Goal: Task Accomplishment & Management: Use online tool/utility

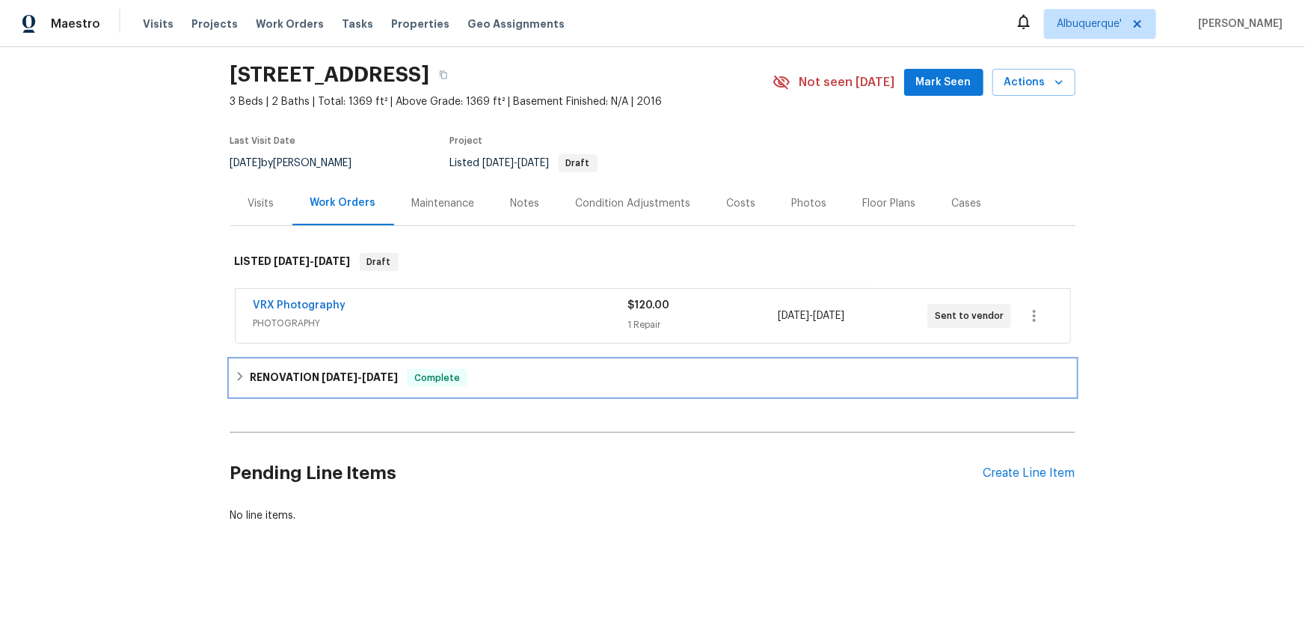
click at [258, 370] on h6 "RENOVATION 8/4/25 - 8/11/25" at bounding box center [324, 378] width 148 height 18
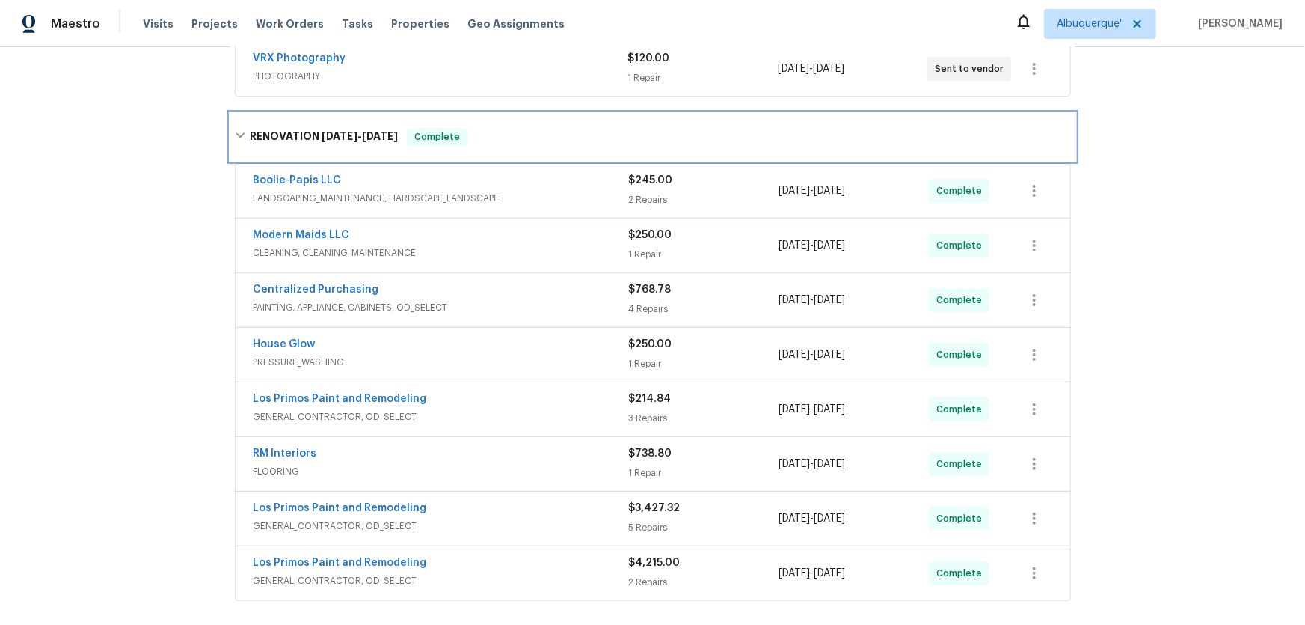
scroll to position [338, 0]
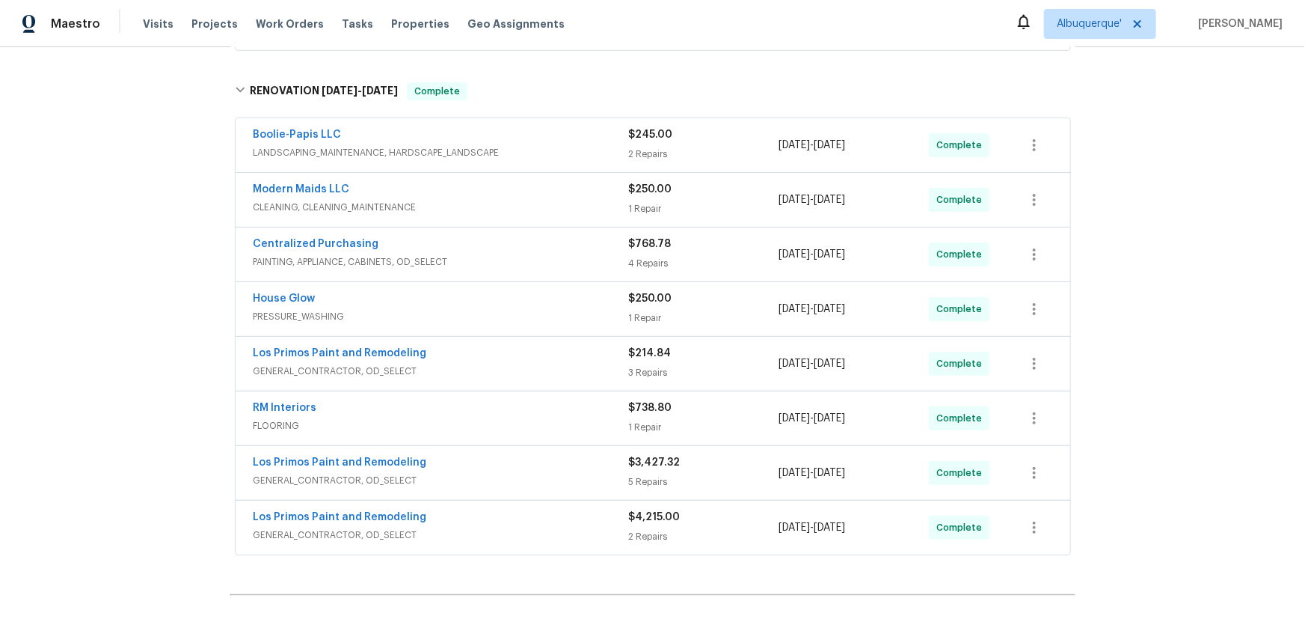
click at [149, 344] on div "Back to all projects 8403 Brazos Pt, San Antonio, TX 78252 3 Beds | 2 Baths | T…" at bounding box center [652, 335] width 1305 height 577
click at [181, 213] on div "Back to all projects 8403 Brazos Pt, San Antonio, TX 78252 3 Beds | 2 Baths | T…" at bounding box center [652, 335] width 1305 height 577
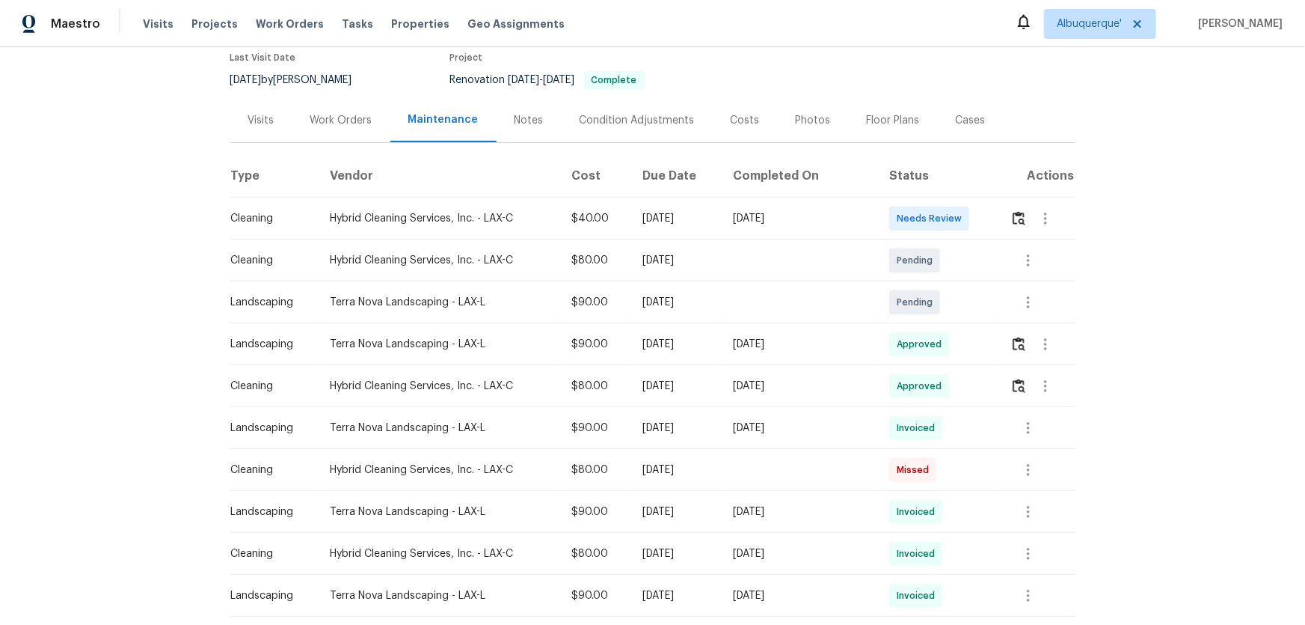
scroll to position [135, 0]
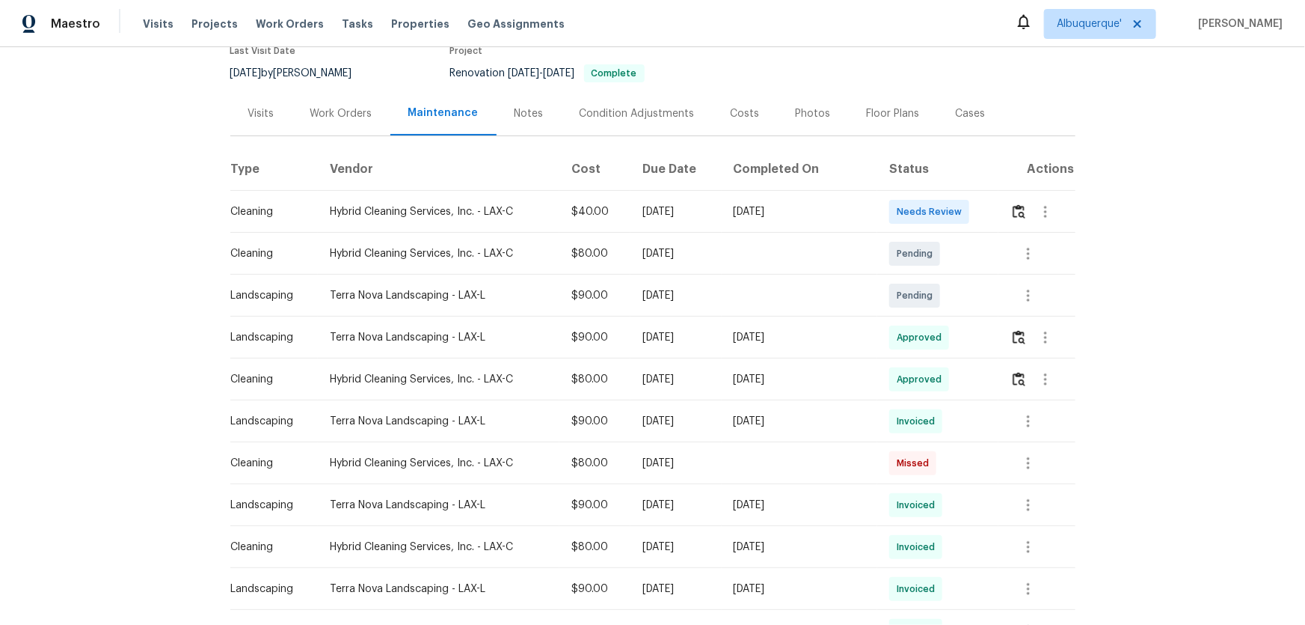
drag, startPoint x: 680, startPoint y: 226, endPoint x: 954, endPoint y: 207, distance: 275.1
click at [913, 209] on tr "Cleaning Hybrid Cleaning Services, Inc. - LAX-C $40.00 Thu, Aug 07 2025 Mon, Au…" at bounding box center [652, 212] width 845 height 42
click at [1004, 213] on td at bounding box center [1037, 212] width 77 height 42
click at [1013, 211] on img "button" at bounding box center [1019, 211] width 13 height 14
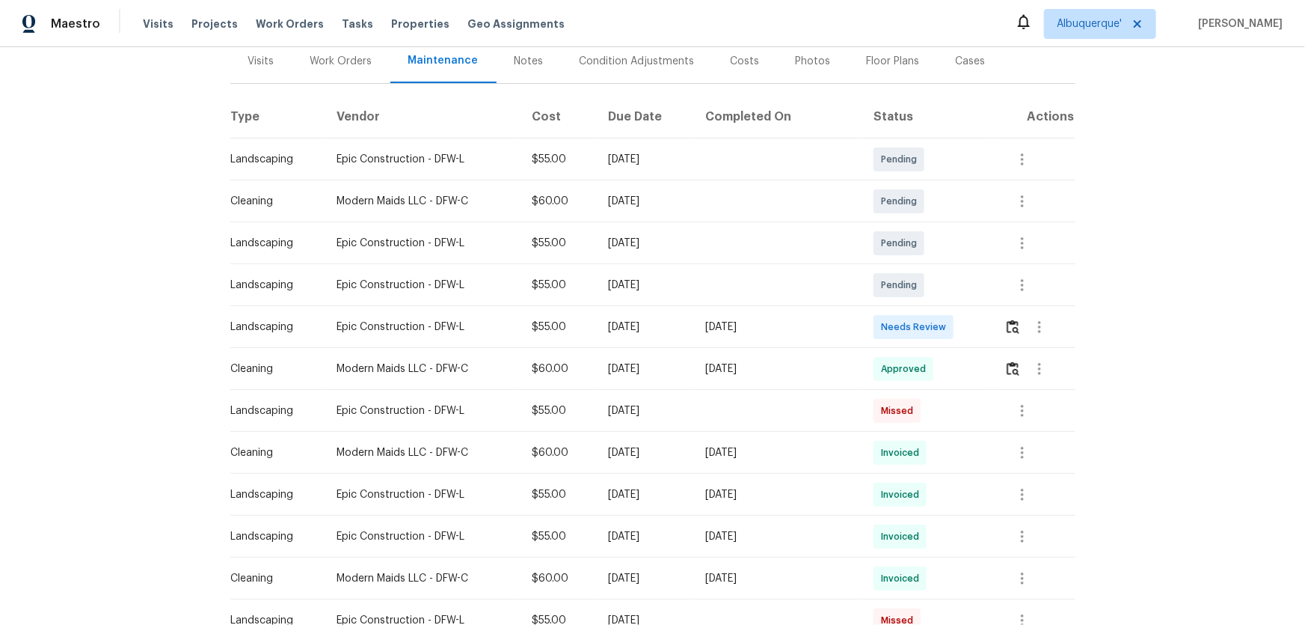
scroll to position [203, 0]
click at [1009, 350] on button "button" at bounding box center [1013, 368] width 17 height 36
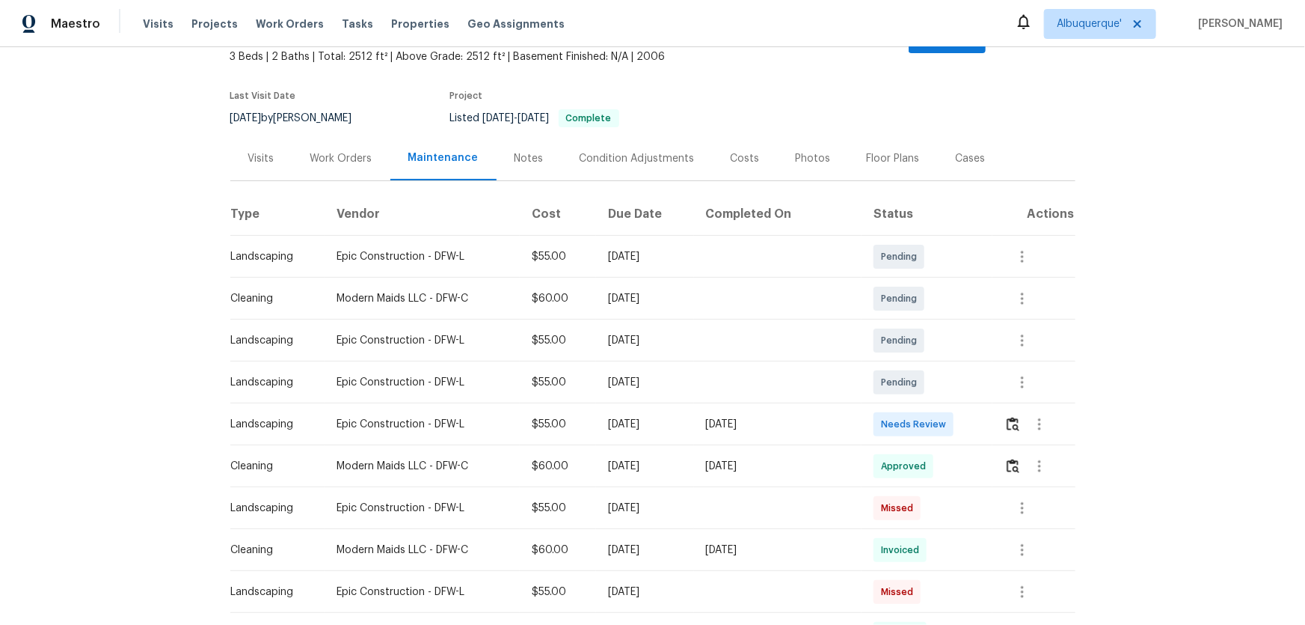
scroll to position [203, 0]
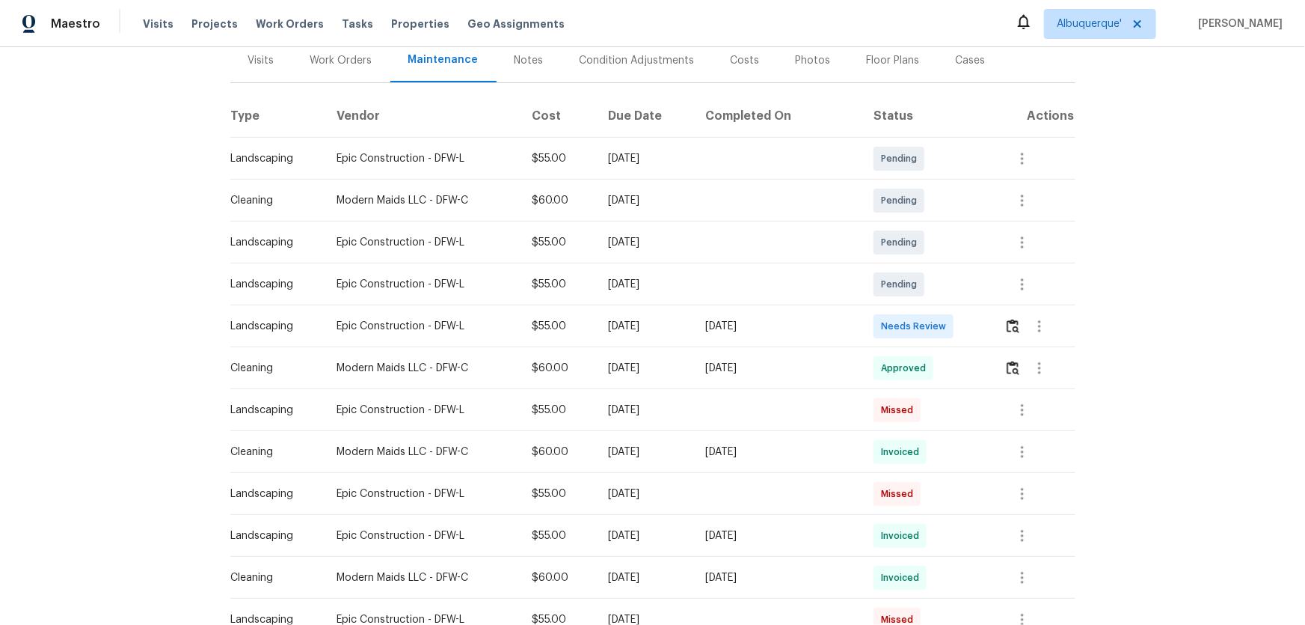
drag, startPoint x: 741, startPoint y: 337, endPoint x: 423, endPoint y: 343, distance: 317.9
click at [628, 347] on tr "Cleaning Modern Maids LLC - DFW-C $60.00 Mon, Aug 04 2025 Sat, Aug 09 2025 Appr…" at bounding box center [652, 368] width 845 height 42
click at [1007, 361] on img "button" at bounding box center [1013, 368] width 13 height 14
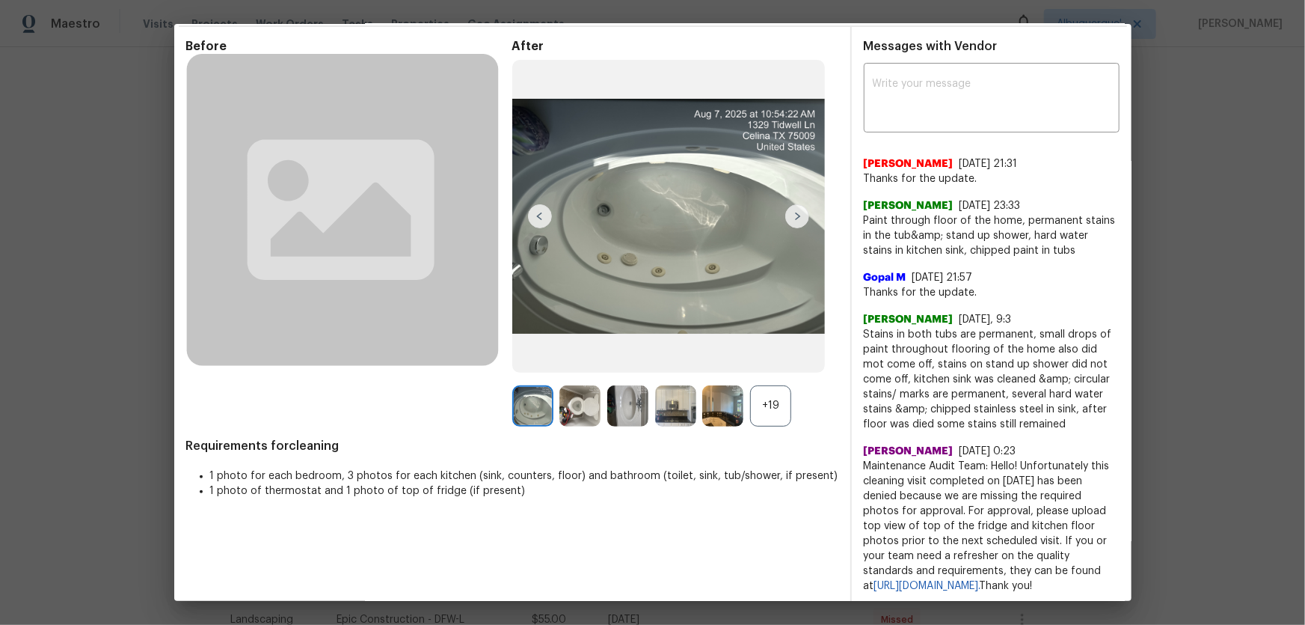
scroll to position [0, 0]
